Goal: Book appointment/travel/reservation

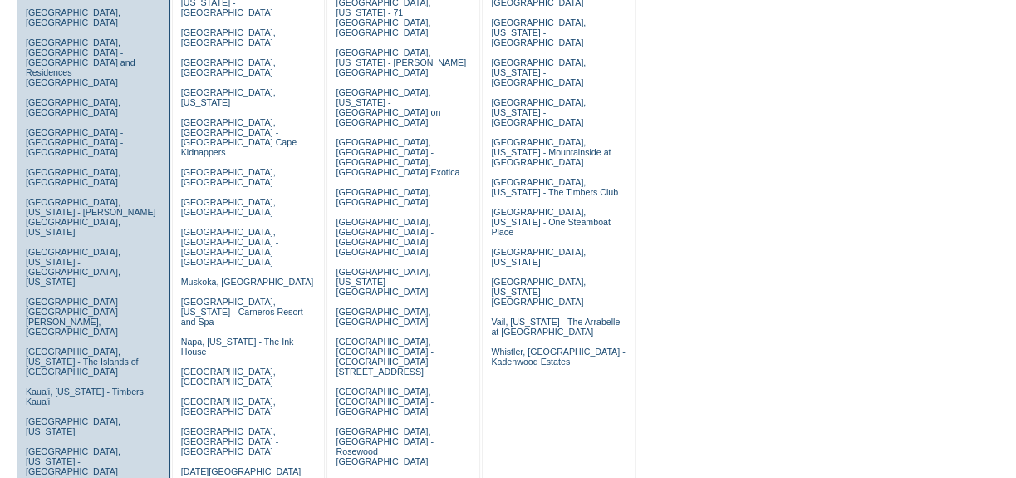
scroll to position [302, 0]
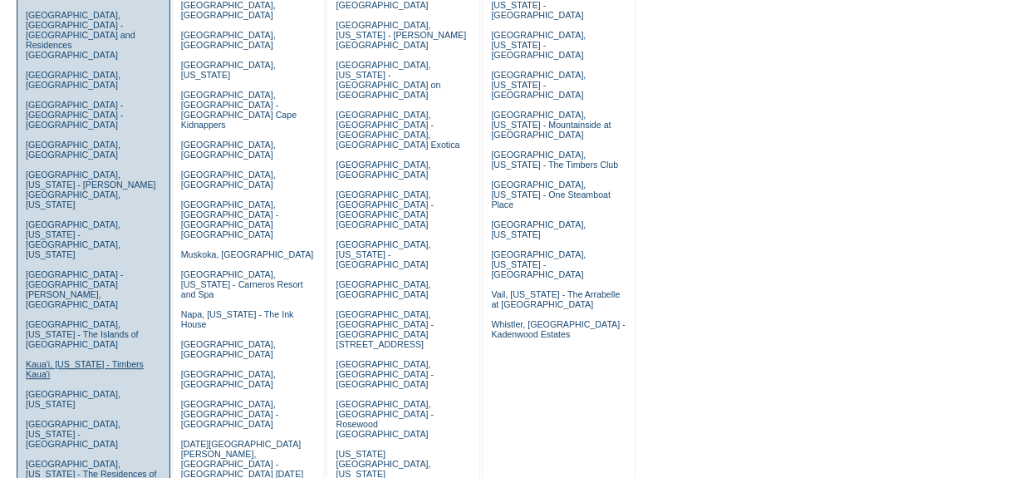
click at [92, 359] on link "Kaua'i, [US_STATE] - Timbers Kaua'i" at bounding box center [85, 369] width 118 height 20
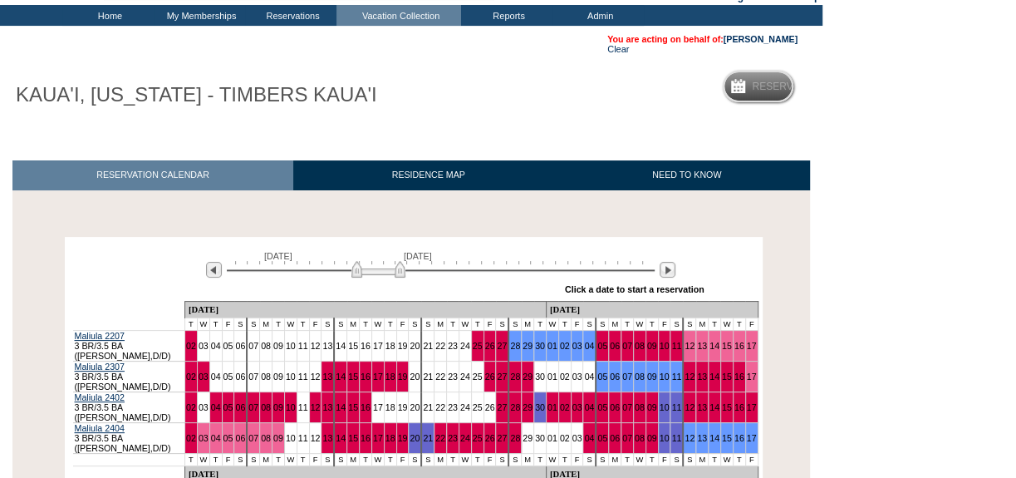
scroll to position [86, 0]
click at [670, 276] on img at bounding box center [668, 270] width 16 height 16
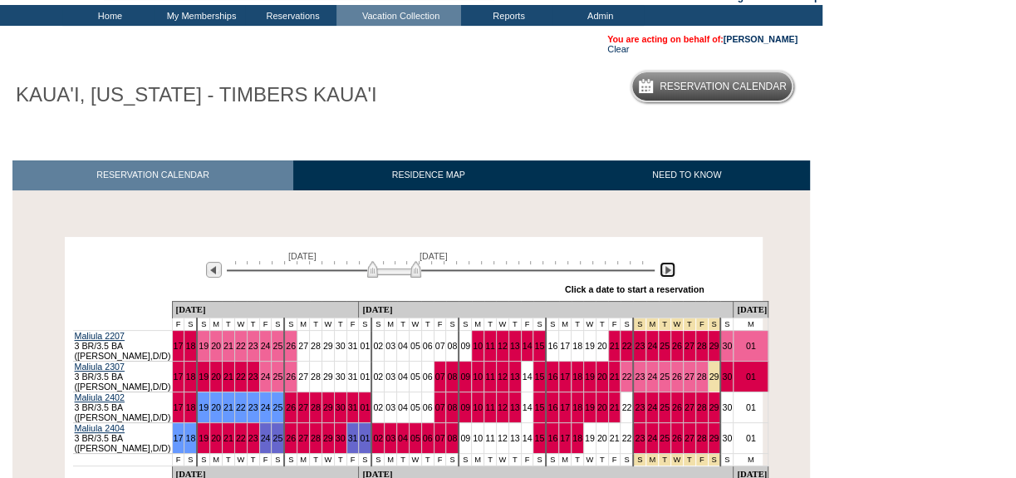
click at [670, 276] on img at bounding box center [668, 270] width 16 height 16
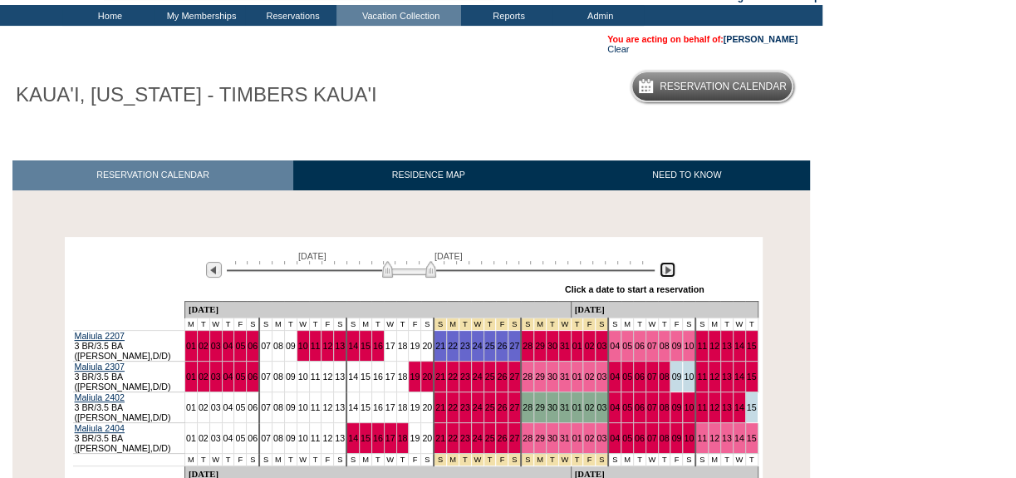
click at [670, 276] on img at bounding box center [668, 270] width 16 height 16
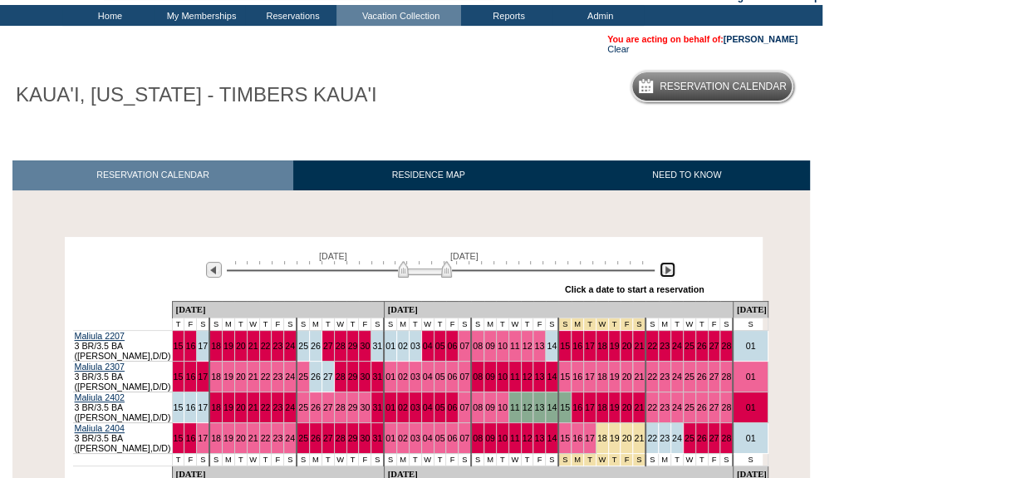
click at [670, 276] on img at bounding box center [668, 270] width 16 height 16
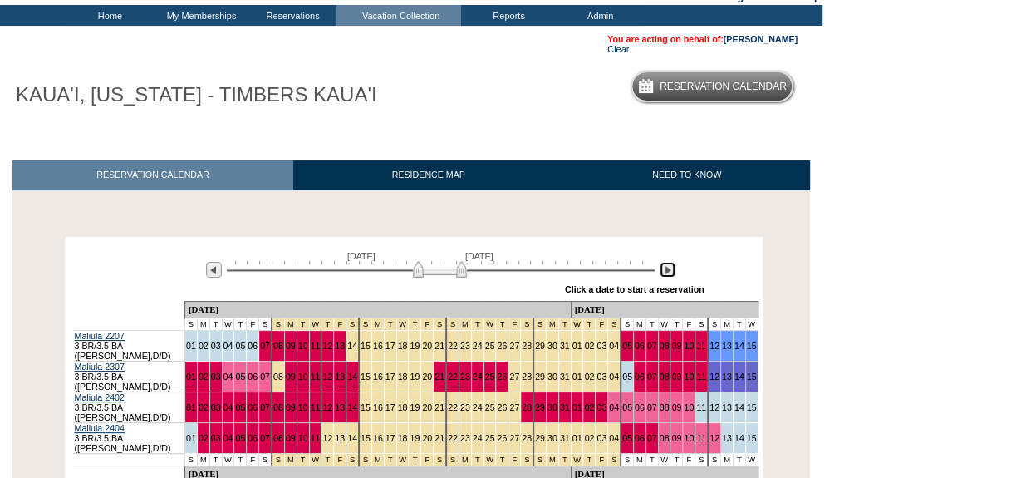
click at [670, 276] on img at bounding box center [668, 270] width 16 height 16
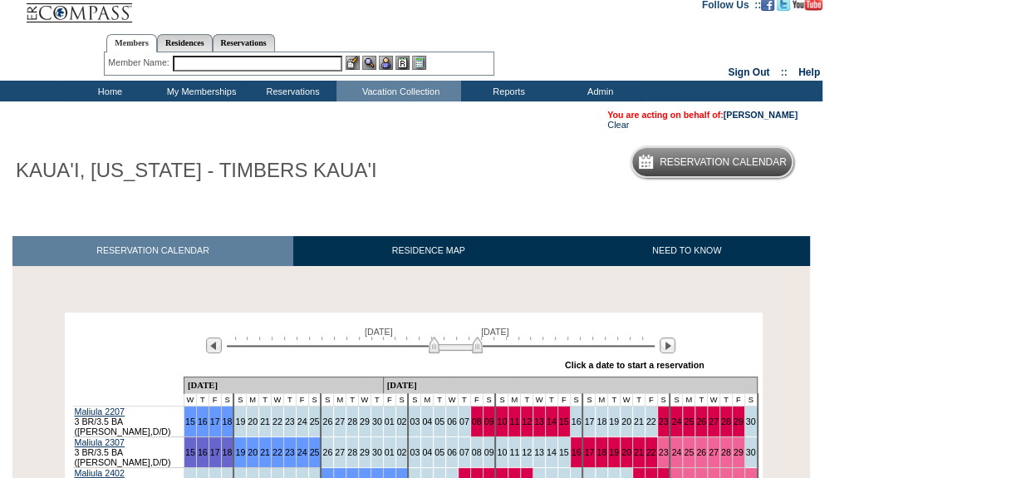
scroll to position [0, 0]
